Goal: Browse casually: Explore the website without a specific task or goal

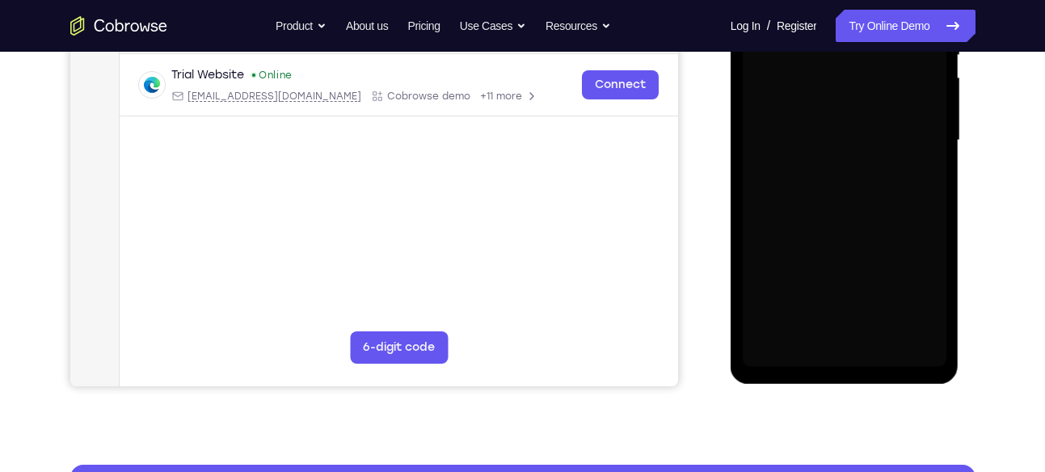
scroll to position [366, 0]
click at [838, 345] on div at bounding box center [844, 140] width 204 height 452
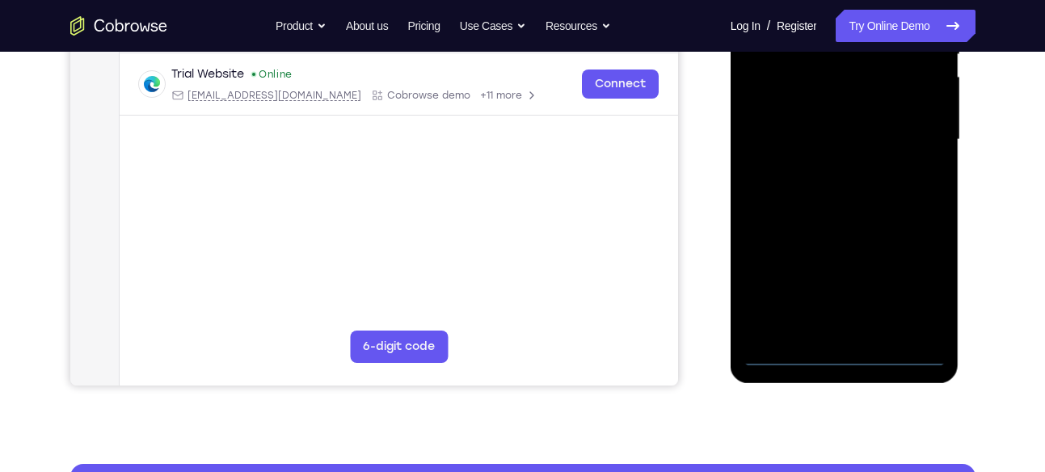
click at [838, 345] on div at bounding box center [844, 140] width 204 height 452
click at [846, 345] on div at bounding box center [844, 140] width 204 height 452
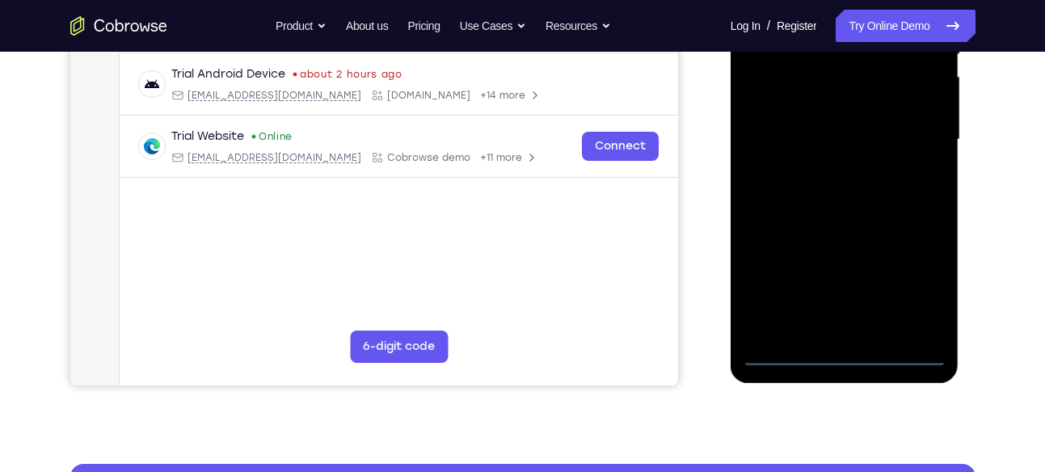
click at [847, 345] on div at bounding box center [844, 140] width 204 height 452
click at [846, 360] on div at bounding box center [844, 140] width 204 height 452
click at [915, 283] on div at bounding box center [844, 140] width 204 height 452
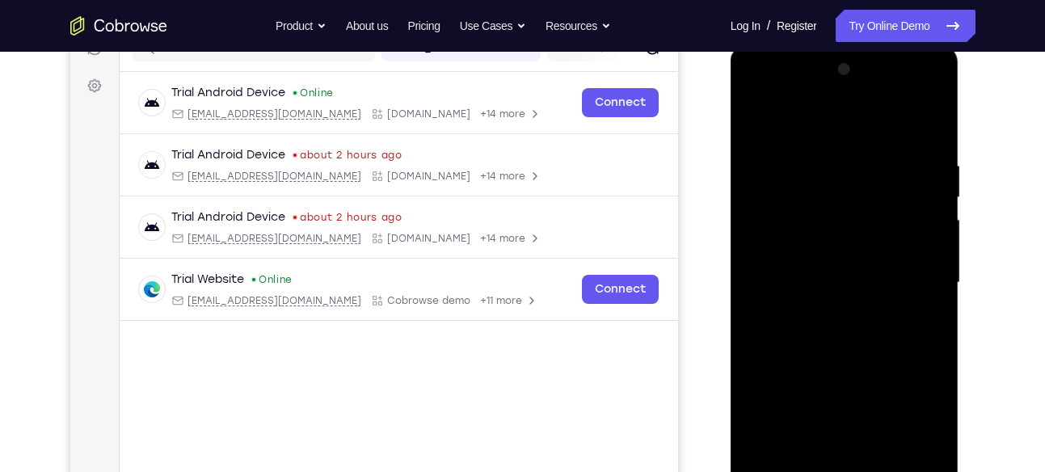
scroll to position [222, 0]
click at [767, 94] on div at bounding box center [844, 283] width 204 height 452
click at [915, 275] on div at bounding box center [844, 283] width 204 height 452
click at [823, 312] on div at bounding box center [844, 283] width 204 height 452
click at [806, 257] on div at bounding box center [844, 283] width 204 height 452
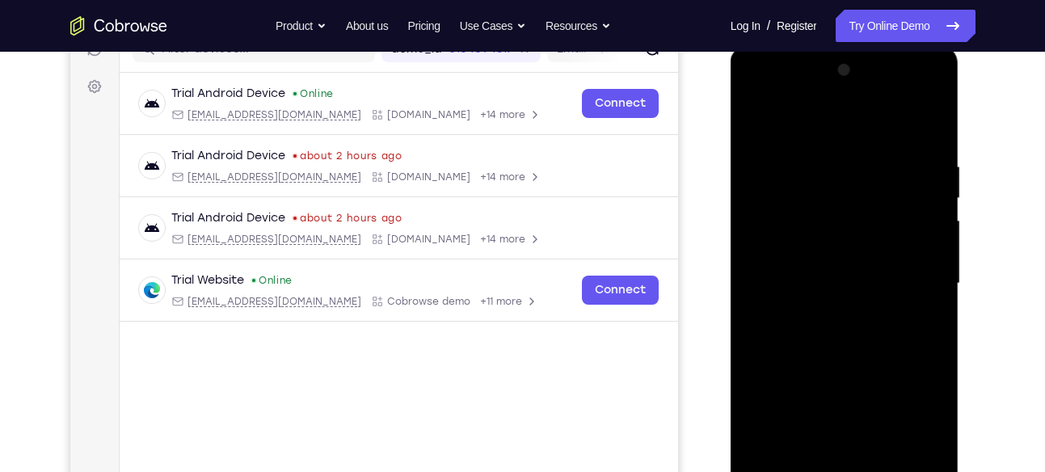
click at [847, 284] on div at bounding box center [844, 283] width 204 height 452
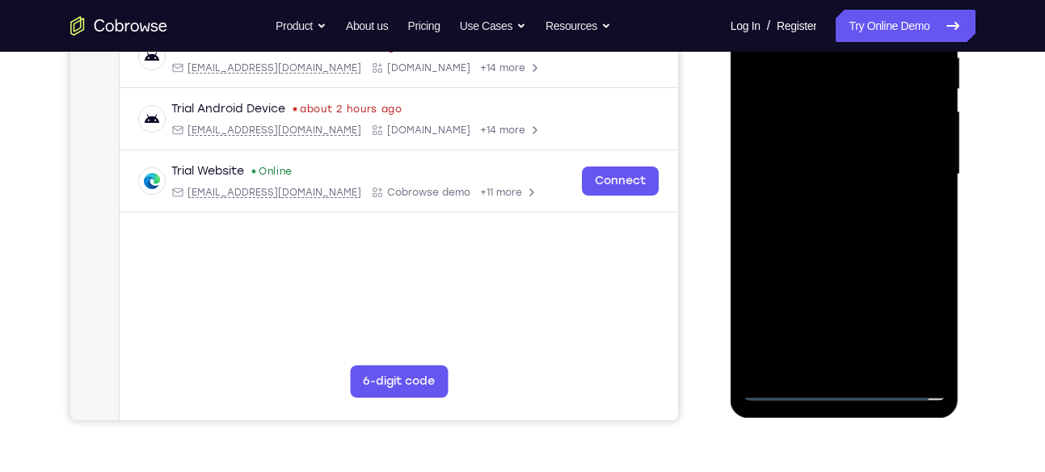
scroll to position [349, 0]
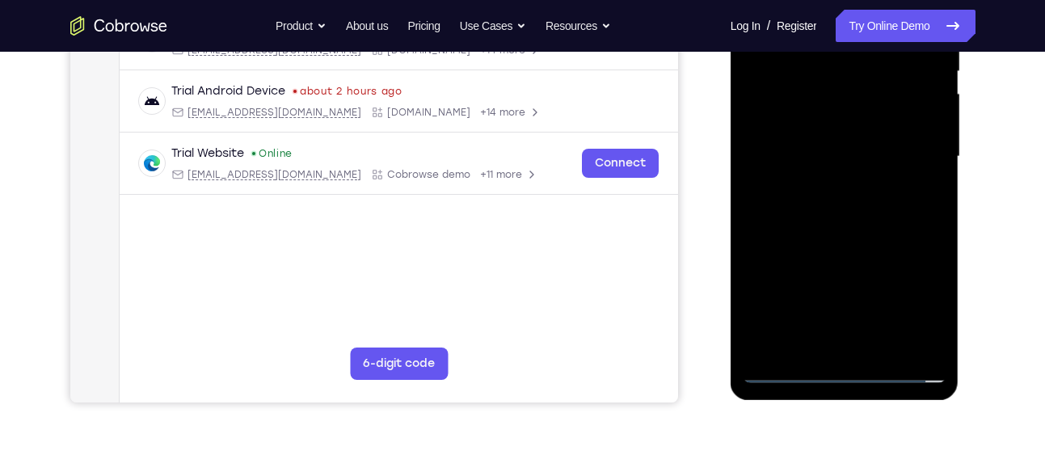
click at [772, 208] on div at bounding box center [844, 157] width 204 height 452
click at [883, 197] on div at bounding box center [844, 157] width 204 height 452
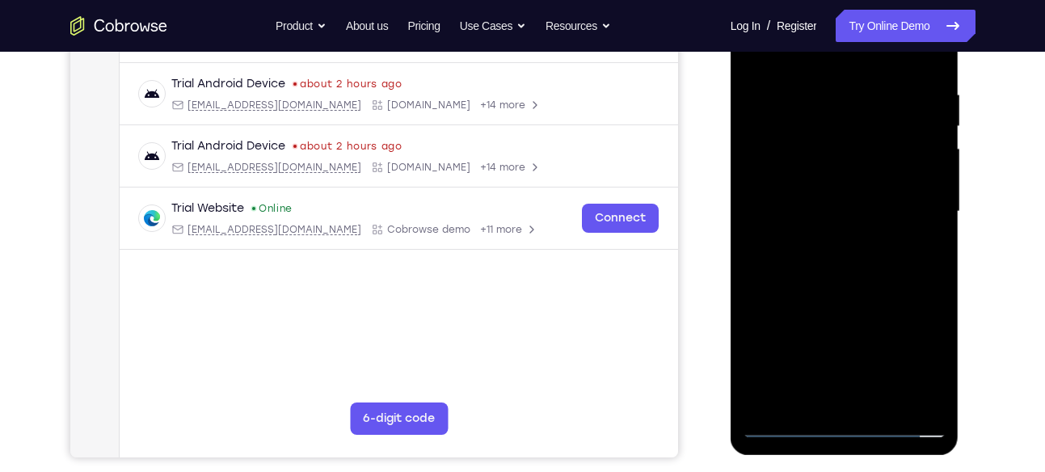
scroll to position [298, 0]
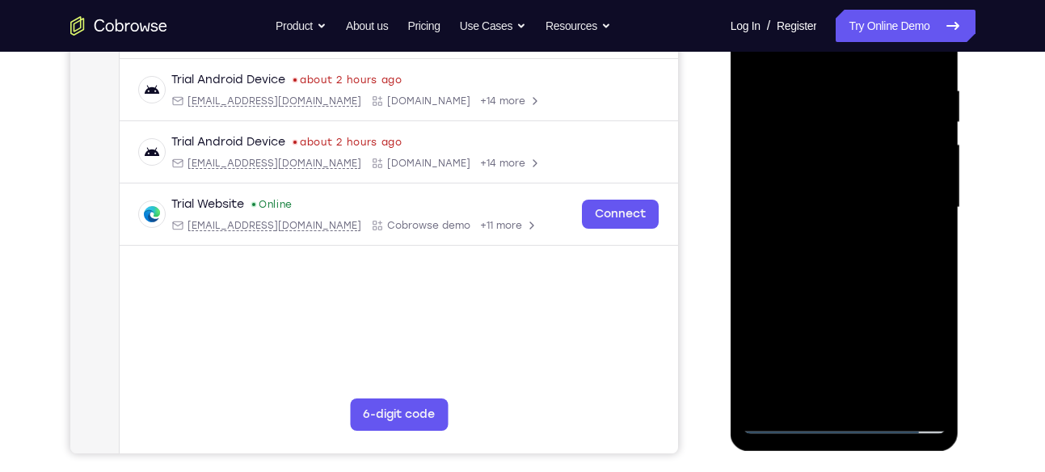
click at [931, 68] on div at bounding box center [844, 207] width 204 height 452
click at [881, 396] on div at bounding box center [844, 207] width 204 height 452
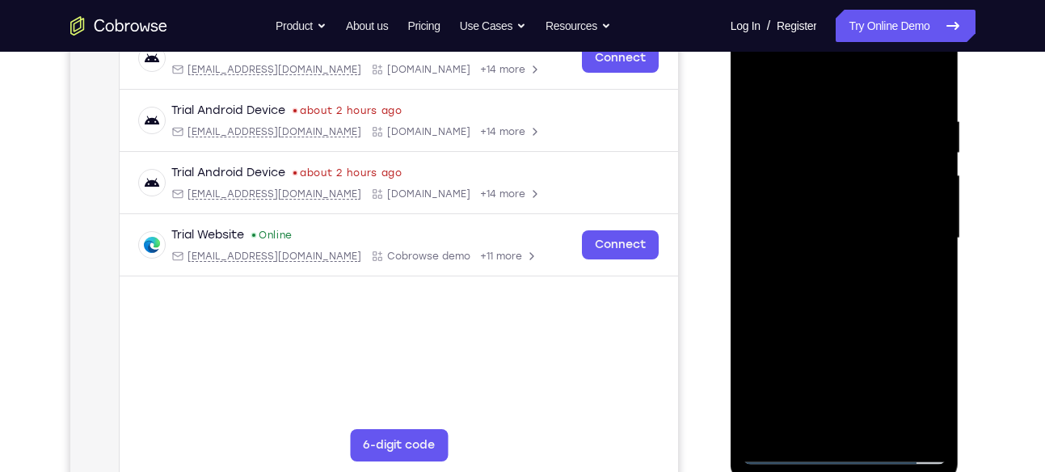
scroll to position [261, 0]
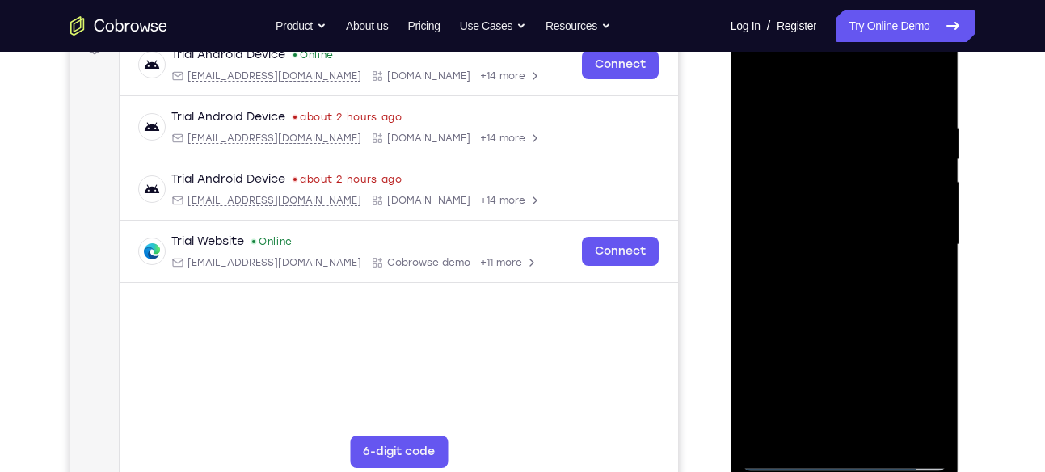
click at [832, 323] on div at bounding box center [844, 245] width 204 height 452
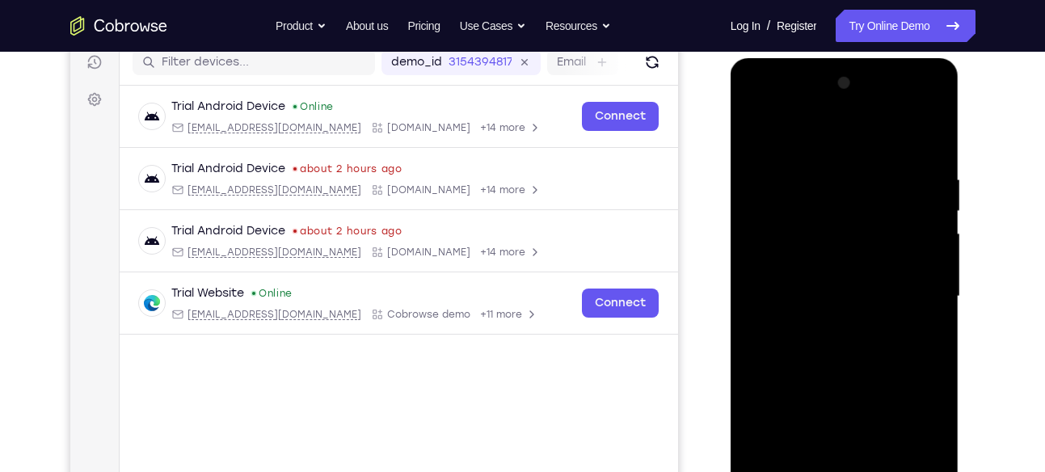
scroll to position [204, 0]
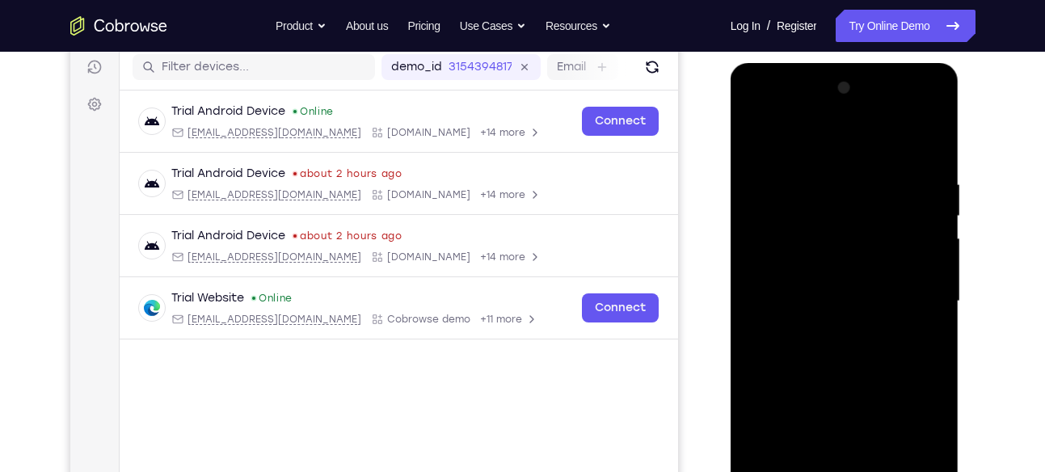
click at [762, 133] on div at bounding box center [844, 301] width 204 height 452
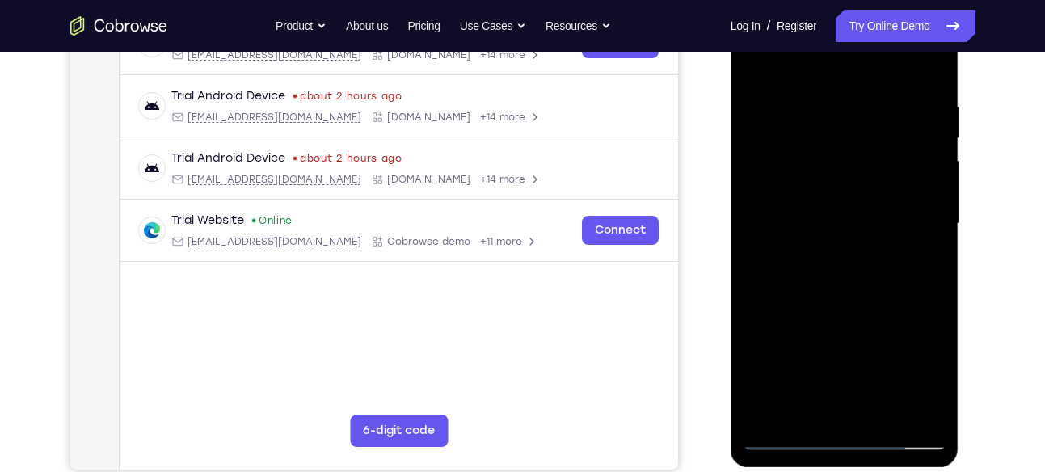
click at [936, 101] on div at bounding box center [844, 224] width 204 height 452
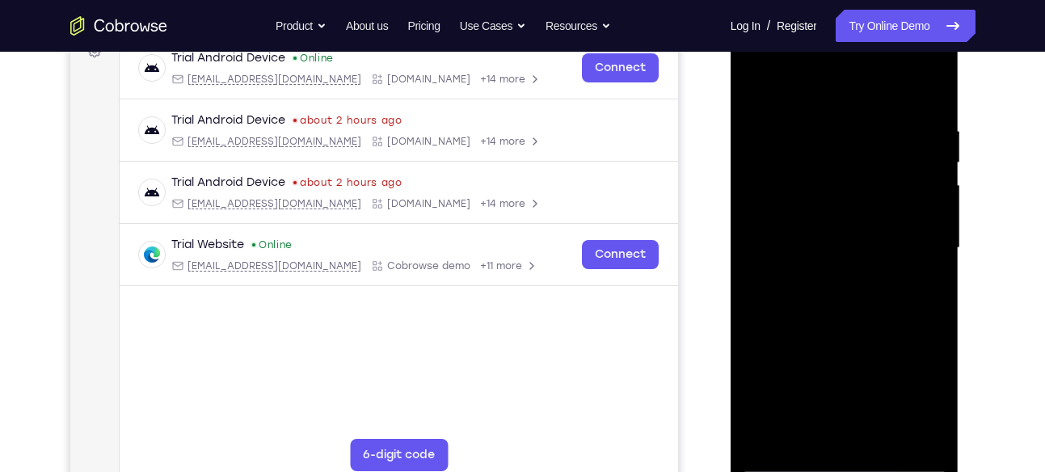
click at [919, 197] on div at bounding box center [844, 248] width 204 height 452
click at [928, 184] on div at bounding box center [844, 248] width 204 height 452
click at [930, 170] on div at bounding box center [844, 248] width 204 height 452
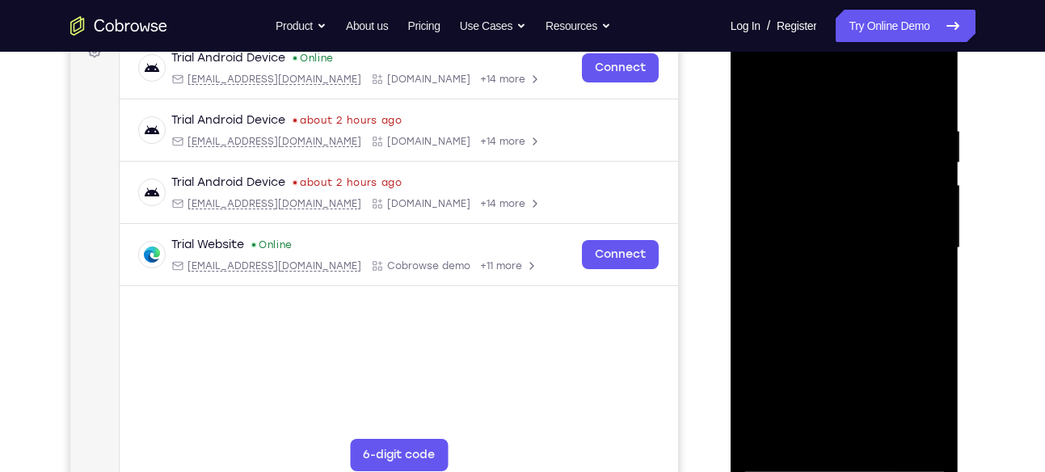
click at [931, 90] on div at bounding box center [844, 248] width 204 height 452
